Goal: Find contact information: Find contact information

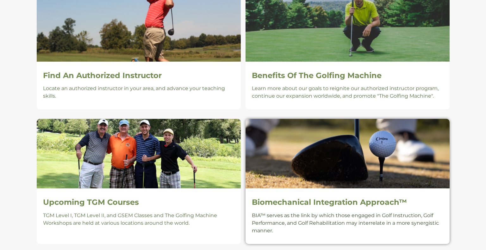
scroll to position [534, 0]
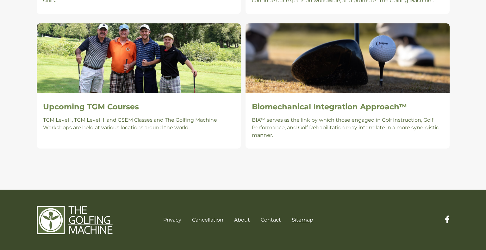
click at [297, 219] on link "Sitemap" at bounding box center [303, 220] width 22 height 6
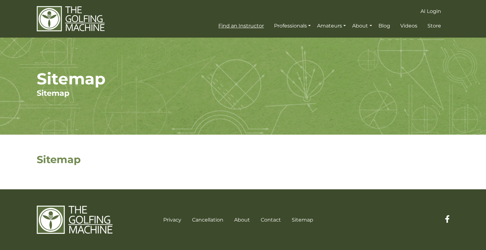
click at [254, 26] on span "Find an Instructor" at bounding box center [241, 26] width 46 height 6
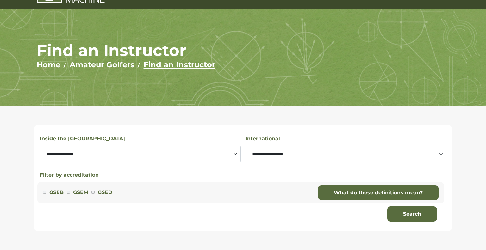
scroll to position [46, 0]
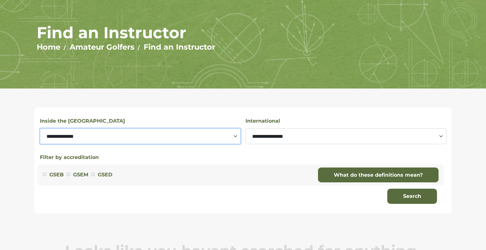
click at [221, 131] on select "**********" at bounding box center [140, 136] width 201 height 16
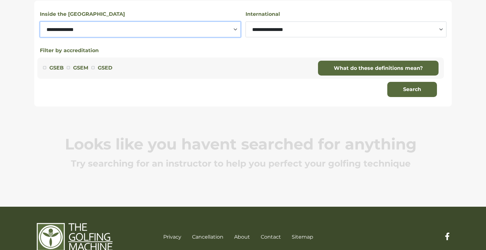
scroll to position [170, 0]
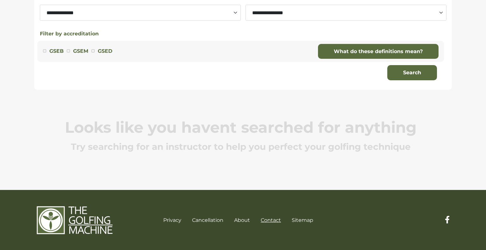
click at [275, 222] on link "Contact" at bounding box center [271, 220] width 20 height 6
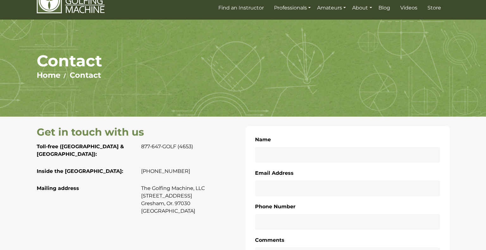
scroll to position [23, 0]
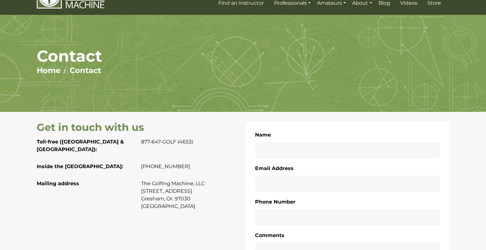
drag, startPoint x: 178, startPoint y: 162, endPoint x: 148, endPoint y: 166, distance: 30.6
click at [148, 166] on div "Inside the US: +1 503-641-0290" at bounding box center [138, 171] width 209 height 17
copy p "503-641-0290"
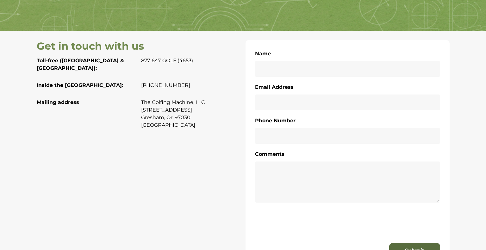
scroll to position [118, 0]
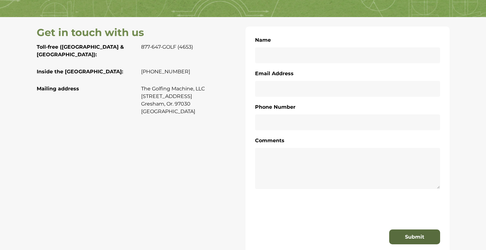
click at [197, 68] on p "+1 503-641-0290" at bounding box center [191, 72] width 100 height 8
drag, startPoint x: 158, startPoint y: 68, endPoint x: 146, endPoint y: 68, distance: 12.3
click at [146, 68] on div "Inside the US: +1 503-641-0290" at bounding box center [138, 76] width 209 height 17
copy p "503-641-0290"
